Goal: Task Accomplishment & Management: Complete application form

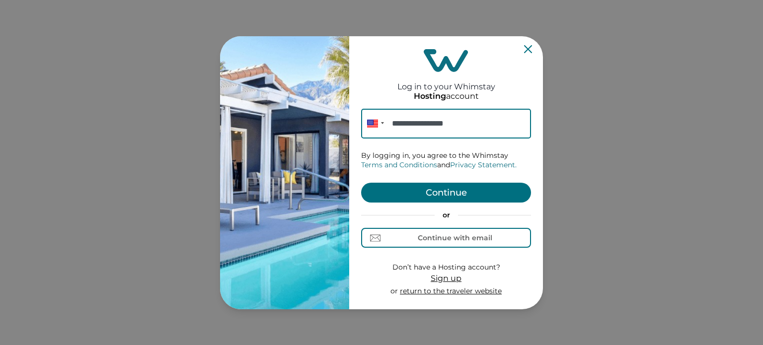
type input "**********"
click at [432, 204] on form "**********" at bounding box center [446, 203] width 170 height 188
click at [431, 196] on button "Continue" at bounding box center [446, 193] width 170 height 20
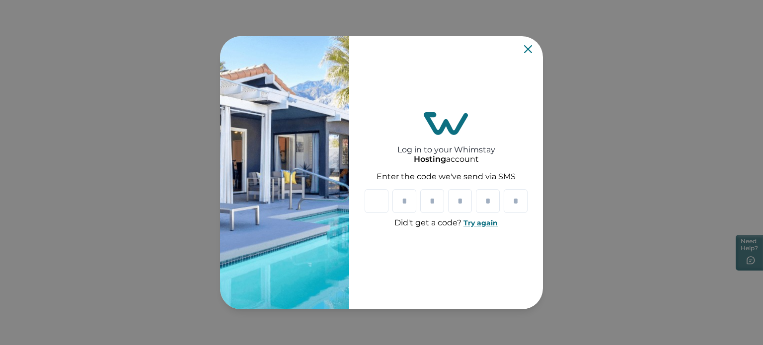
type input "*"
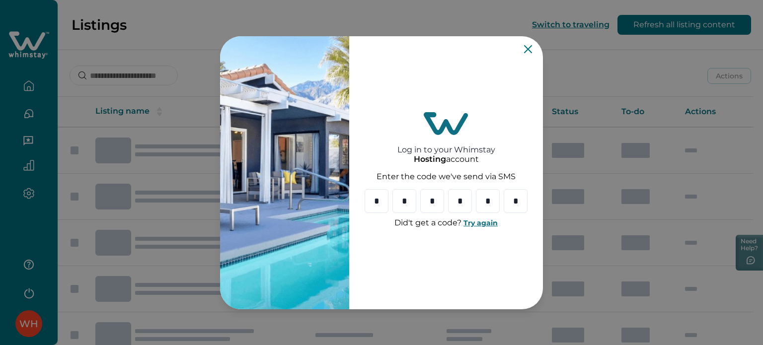
type input "*"
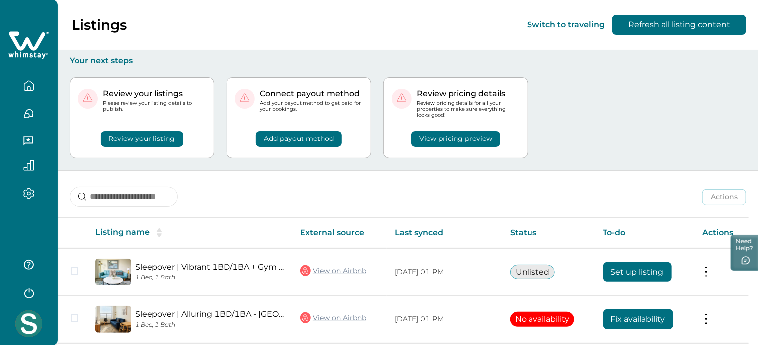
click at [26, 328] on img at bounding box center [28, 323] width 27 height 27
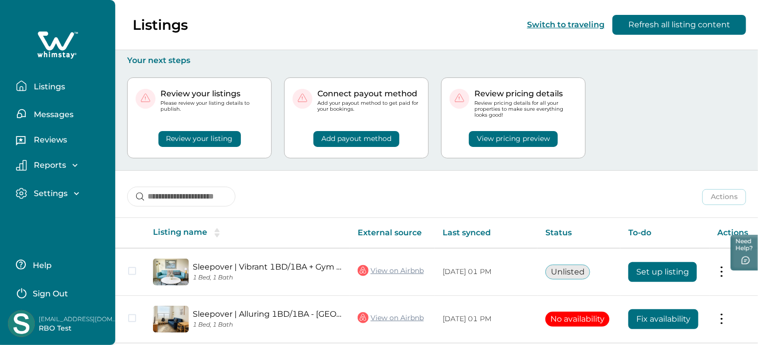
click at [640, 124] on div "Review your listings Please review your listing details to publish. Review your…" at bounding box center [436, 118] width 619 height 105
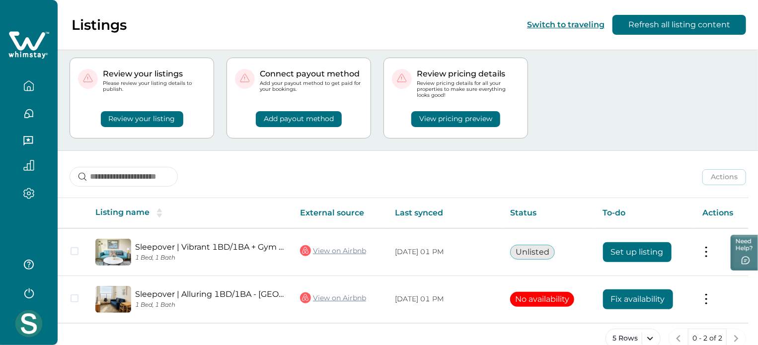
scroll to position [38, 0]
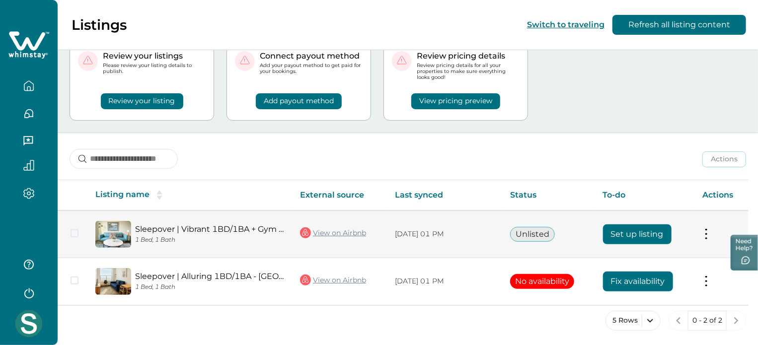
click at [627, 239] on button "Set up listing" at bounding box center [637, 234] width 69 height 20
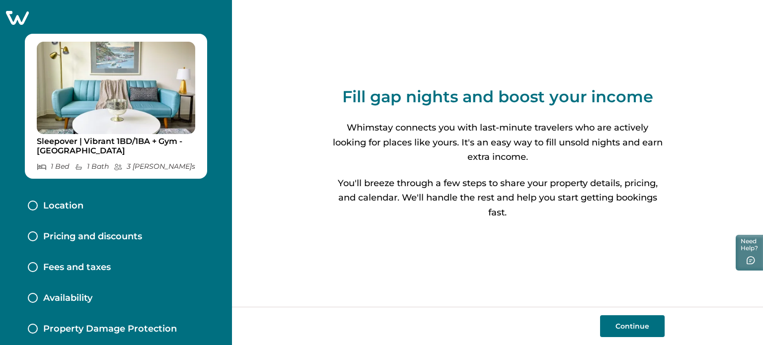
click at [625, 325] on button "Continue" at bounding box center [632, 326] width 65 height 22
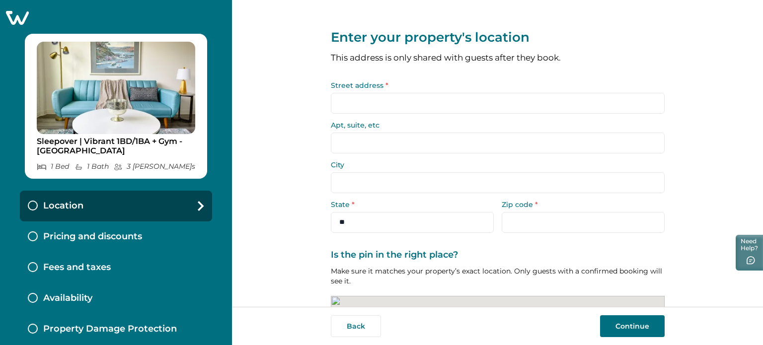
click at [367, 109] on input "Street address *" at bounding box center [498, 103] width 334 height 21
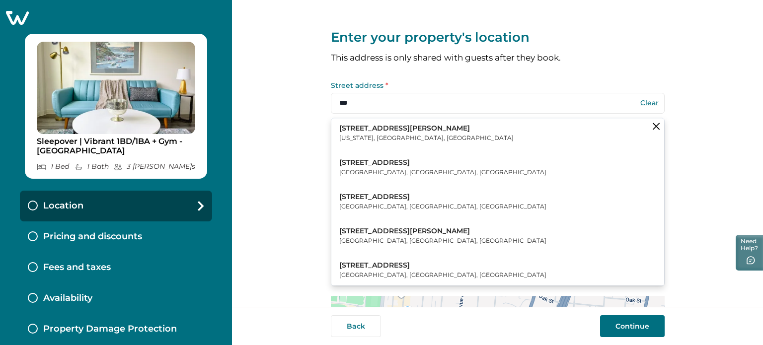
click at [362, 137] on p "[US_STATE], [GEOGRAPHIC_DATA], [GEOGRAPHIC_DATA]" at bounding box center [426, 139] width 174 height 10
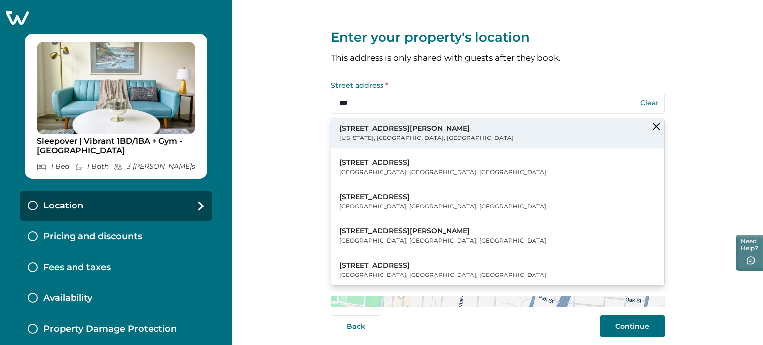
type input "**********"
type input "********"
select select "**"
type input "*****"
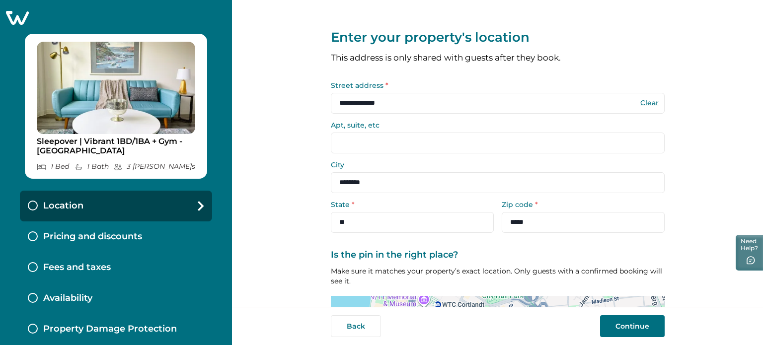
click at [601, 322] on button "Continue" at bounding box center [632, 326] width 65 height 22
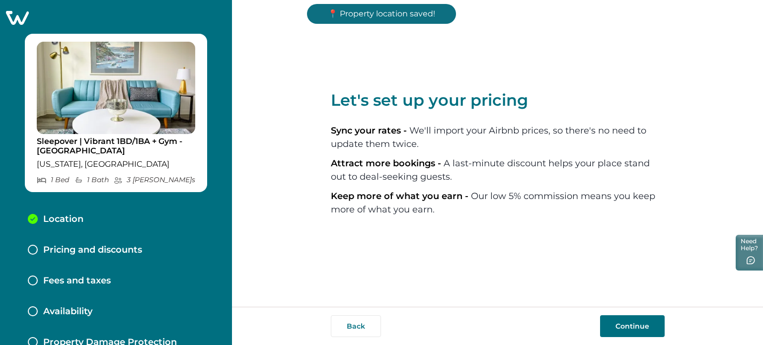
click at [601, 322] on button "Continue" at bounding box center [632, 326] width 65 height 22
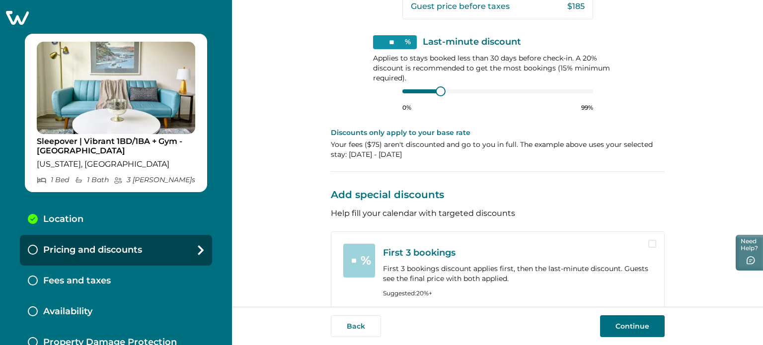
scroll to position [373, 0]
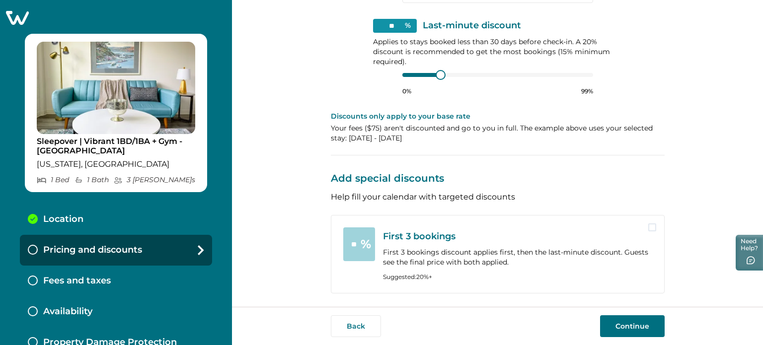
click at [663, 328] on button "Continue" at bounding box center [632, 326] width 65 height 22
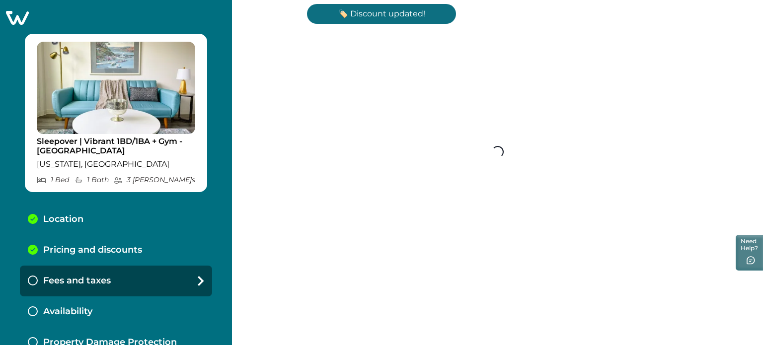
scroll to position [64, 0]
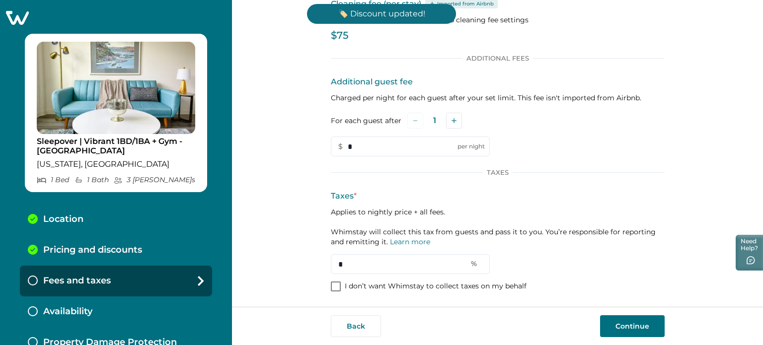
click at [331, 284] on span at bounding box center [336, 286] width 10 height 10
click at [636, 337] on button "Continue" at bounding box center [632, 326] width 65 height 22
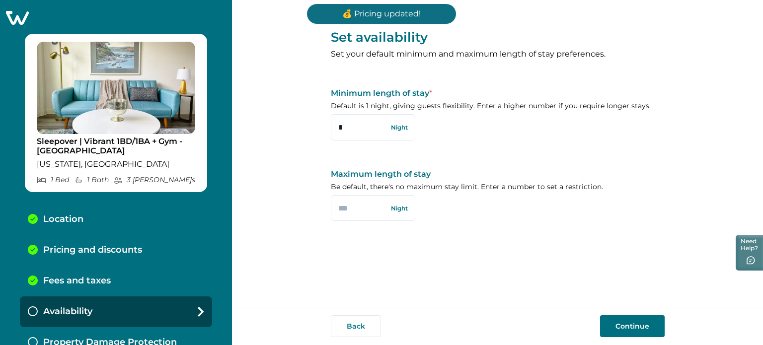
click at [635, 337] on button "Continue" at bounding box center [632, 326] width 65 height 22
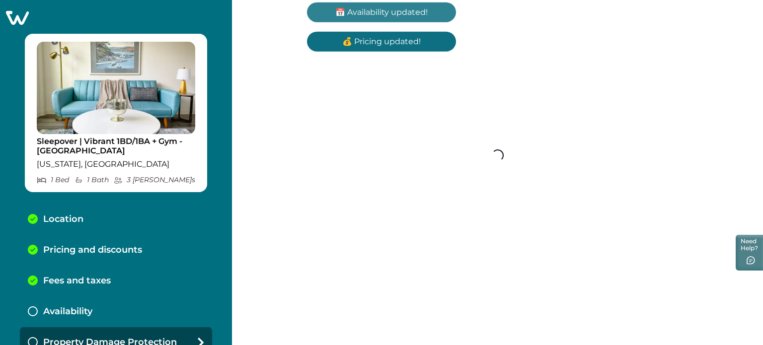
scroll to position [12, 0]
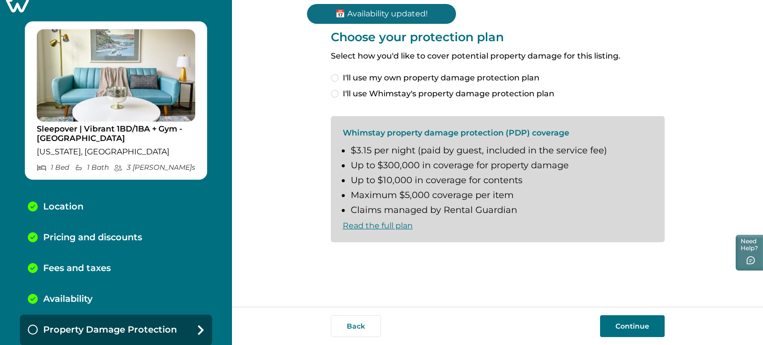
click at [472, 75] on span "I'll use my own property damage protection plan" at bounding box center [441, 78] width 197 height 12
click at [629, 331] on button "Continue" at bounding box center [632, 326] width 65 height 22
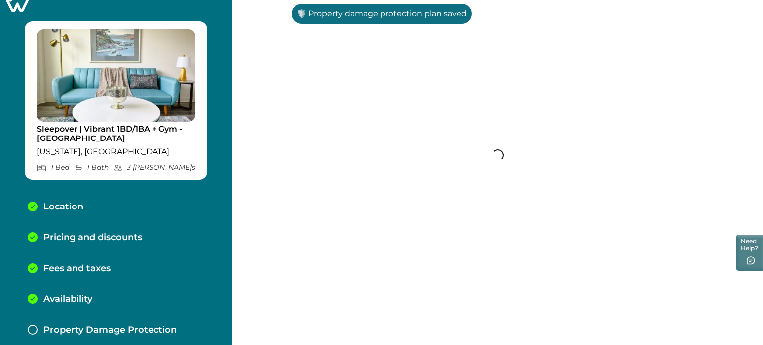
scroll to position [43, 0]
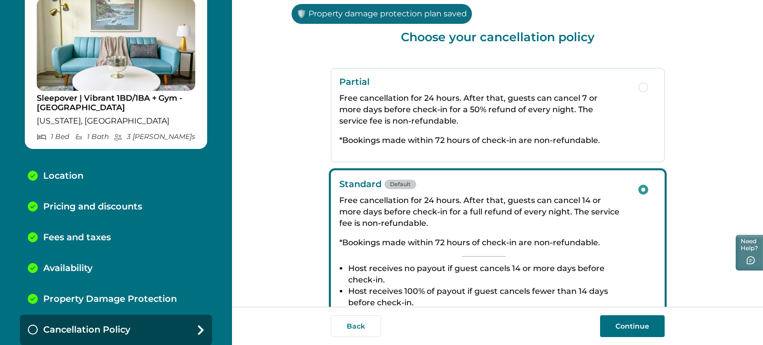
click at [629, 331] on button "Continue" at bounding box center [632, 326] width 65 height 22
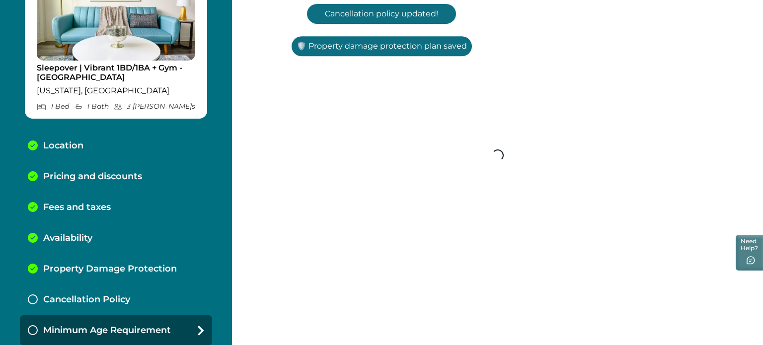
scroll to position [74, 0]
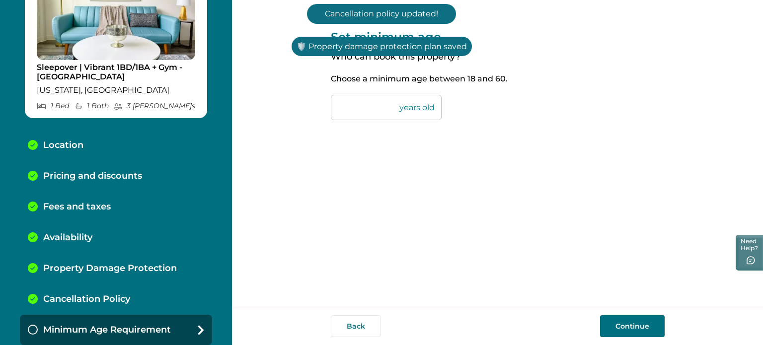
click at [629, 331] on button "Continue" at bounding box center [632, 326] width 65 height 22
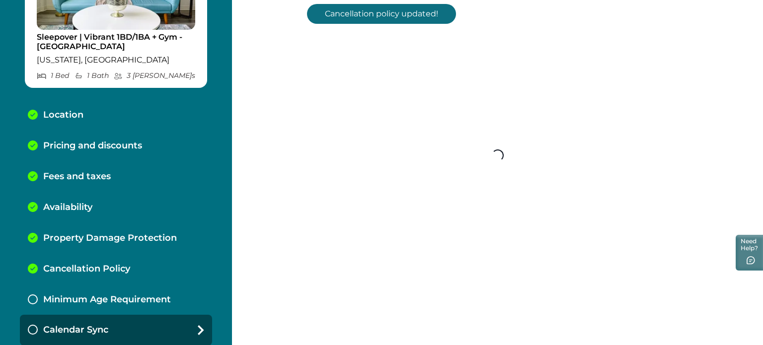
scroll to position [105, 0]
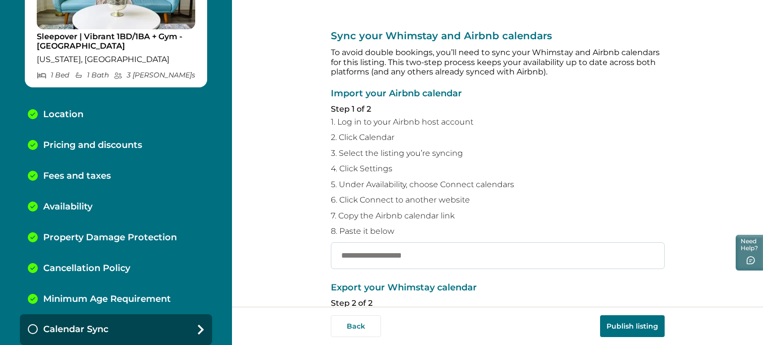
click at [438, 248] on input "text" at bounding box center [498, 255] width 334 height 27
paste input "**********"
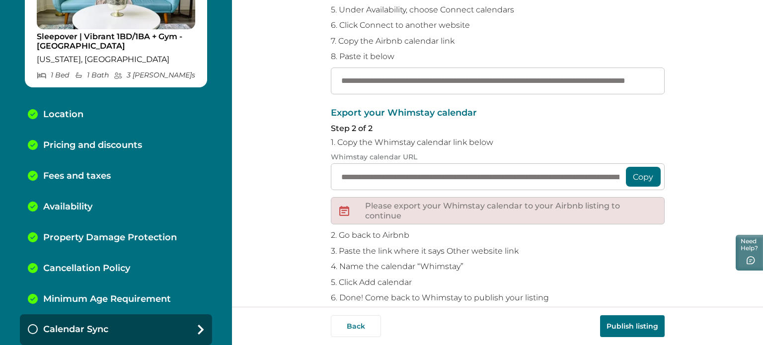
scroll to position [190, 0]
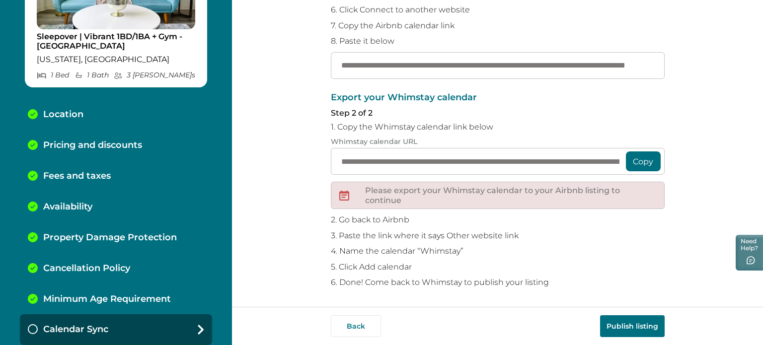
type input "**********"
click at [643, 327] on button "Publish listing" at bounding box center [632, 326] width 65 height 22
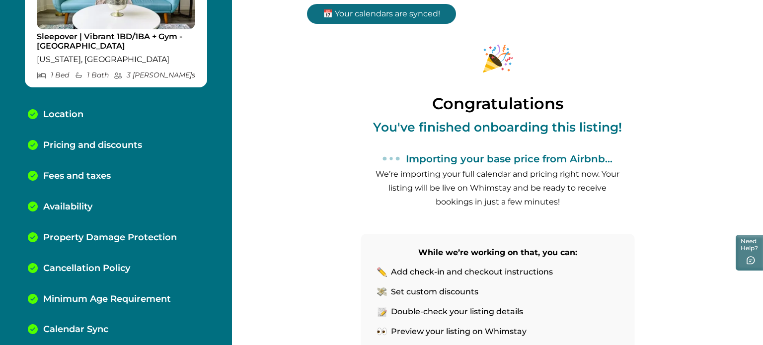
scroll to position [137, 0]
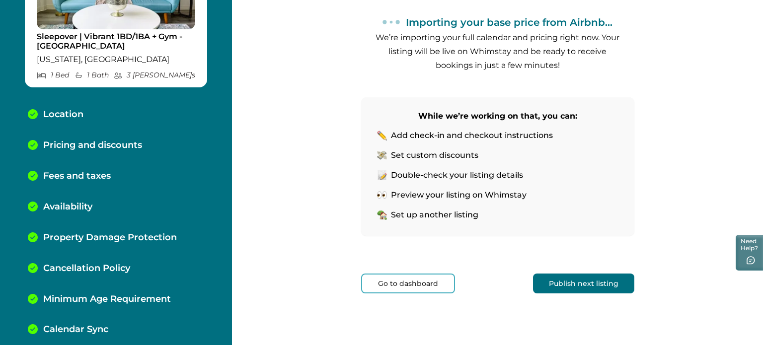
click at [582, 278] on button "Publish next listing" at bounding box center [583, 284] width 101 height 20
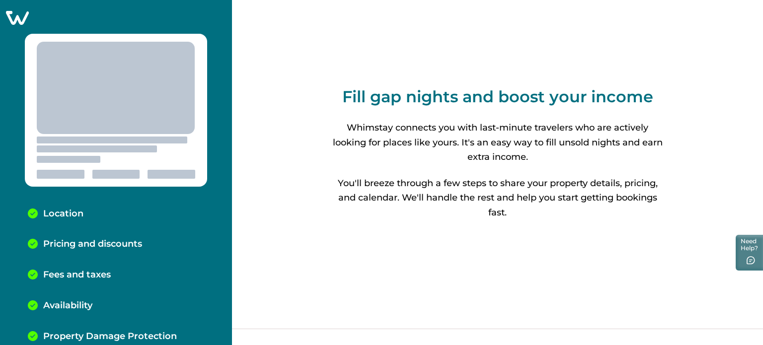
click at [312, 131] on div "Fill gap nights and boost your income Whimstay connects you with last-minute tr…" at bounding box center [497, 153] width 531 height 307
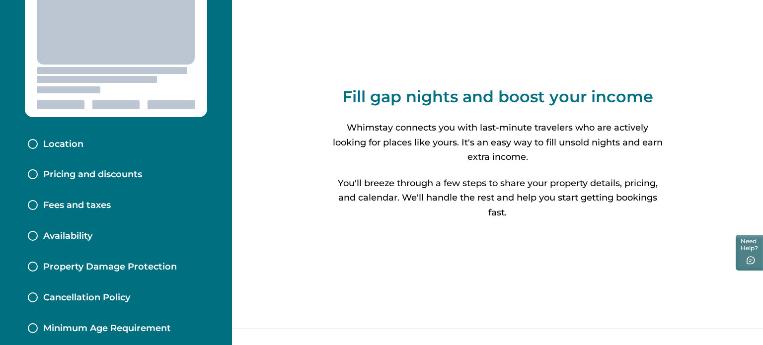
scroll to position [109, 0]
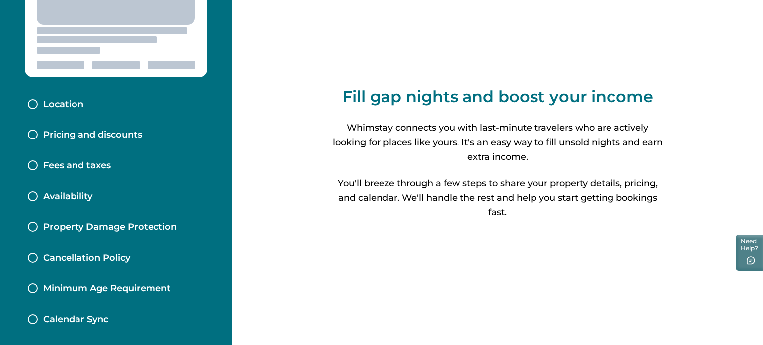
click at [266, 227] on div "Fill gap nights and boost your income Whimstay connects you with last-minute tr…" at bounding box center [497, 153] width 531 height 307
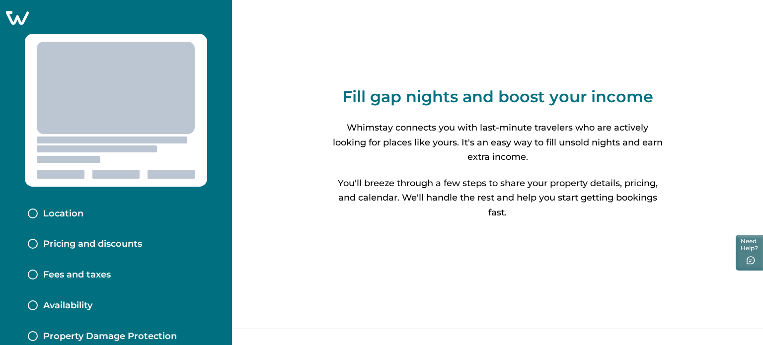
click at [6, 19] on icon at bounding box center [17, 18] width 23 height 14
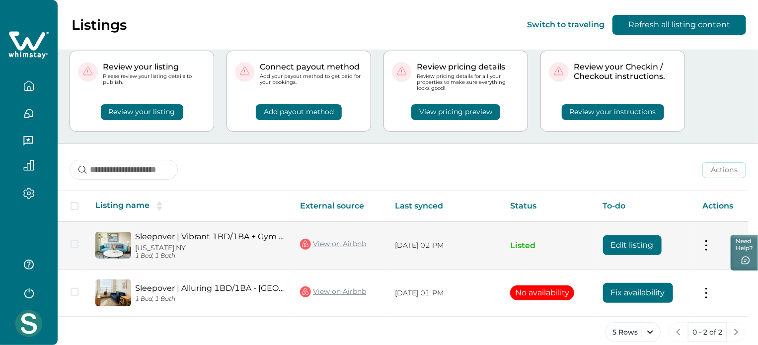
scroll to position [39, 0]
